Goal: Information Seeking & Learning: Find specific fact

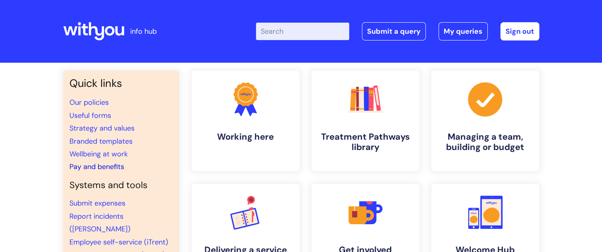
click at [88, 168] on link "Pay and benefits" at bounding box center [96, 167] width 55 height 10
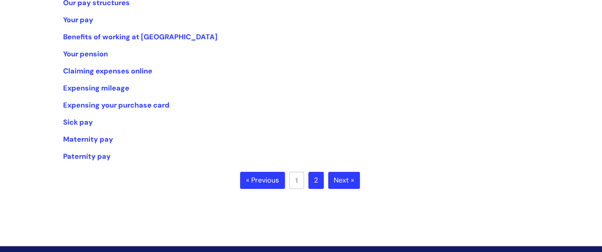
scroll to position [159, 0]
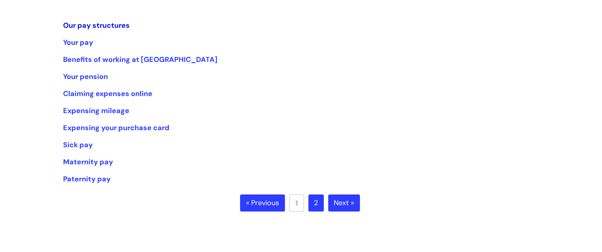
click at [87, 26] on link "Our pay structures" at bounding box center [96, 26] width 67 height 10
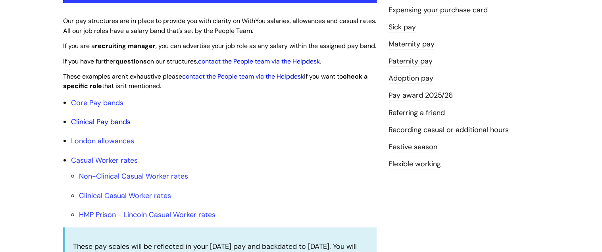
click at [89, 127] on link "Clinical Pay bands" at bounding box center [101, 122] width 60 height 10
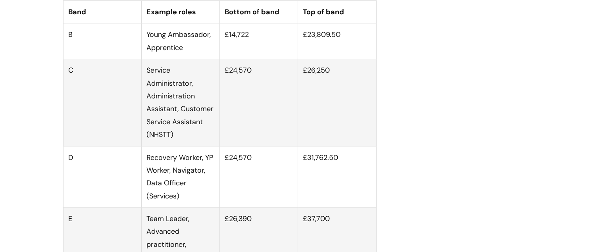
scroll to position [368, 0]
